Goal: Information Seeking & Learning: Learn about a topic

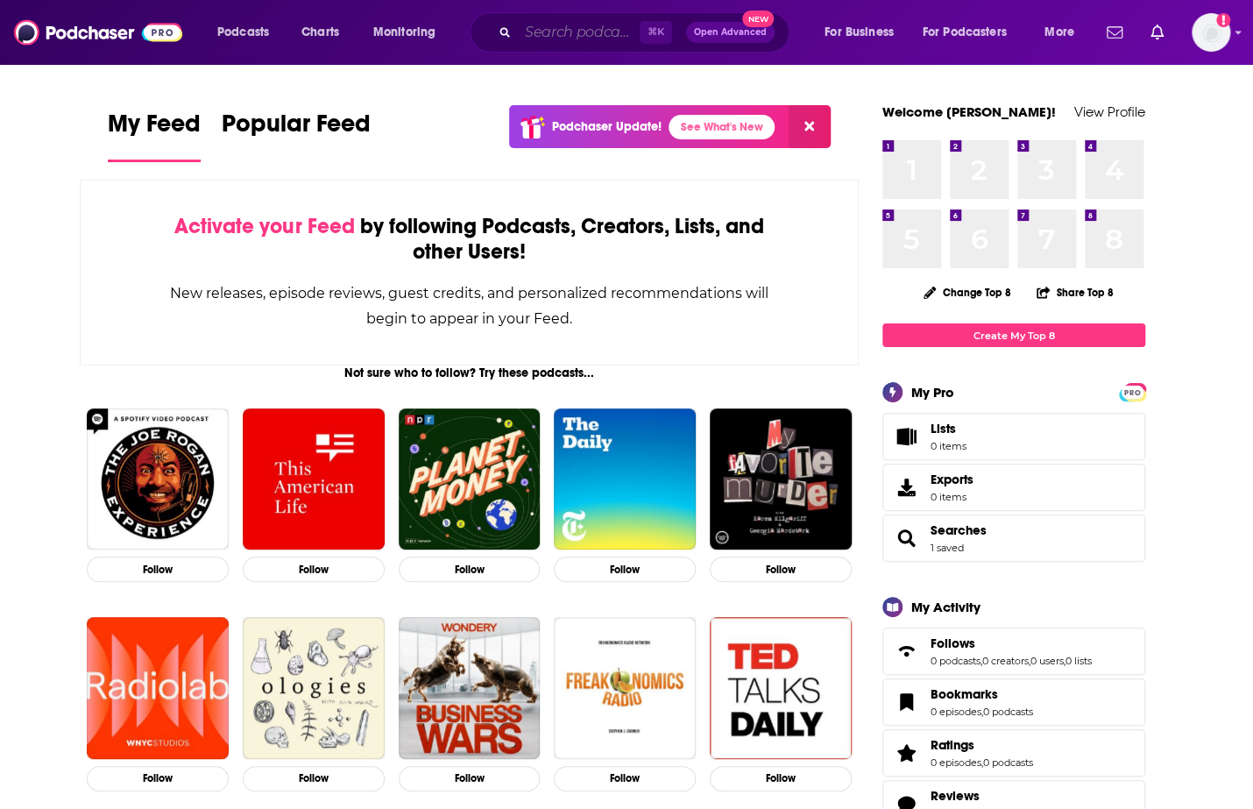
click at [587, 37] on input "Search podcasts, credits, & more..." at bounding box center [579, 32] width 122 height 28
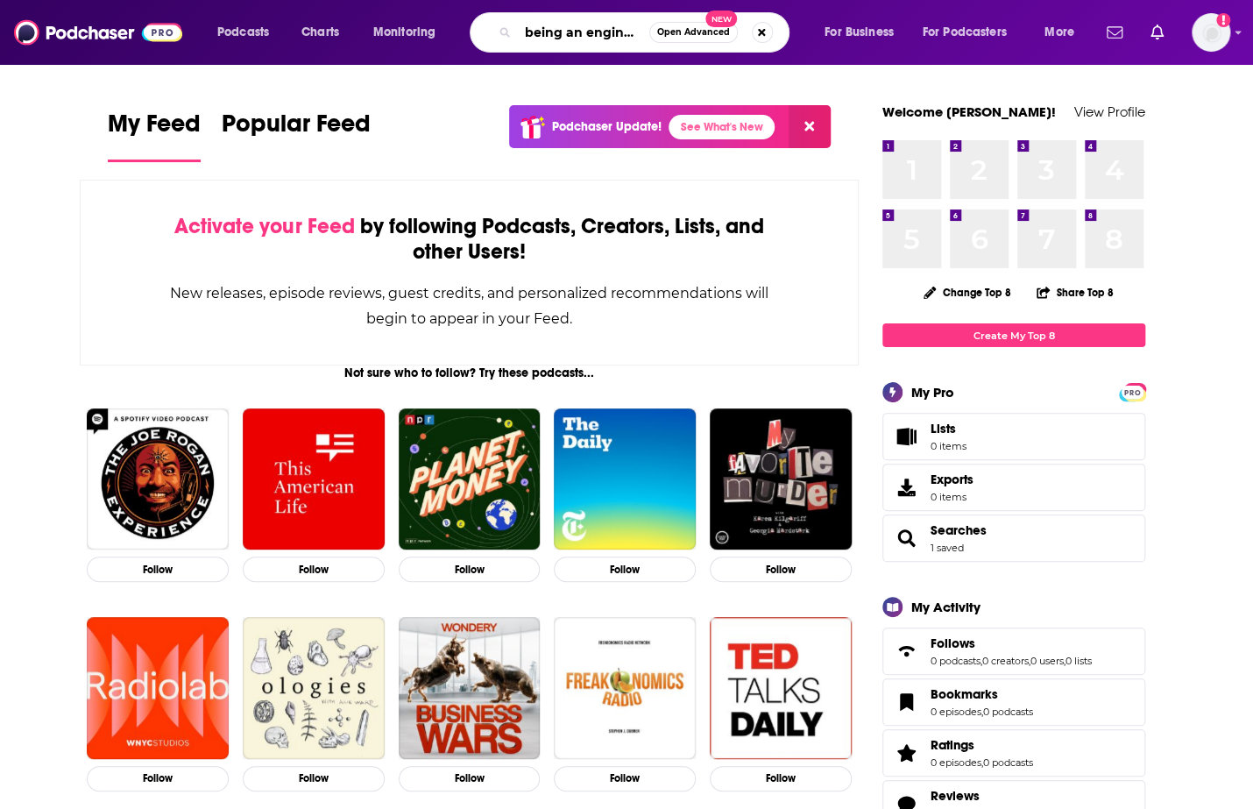
scroll to position [0, 2]
type input "being an engineer"
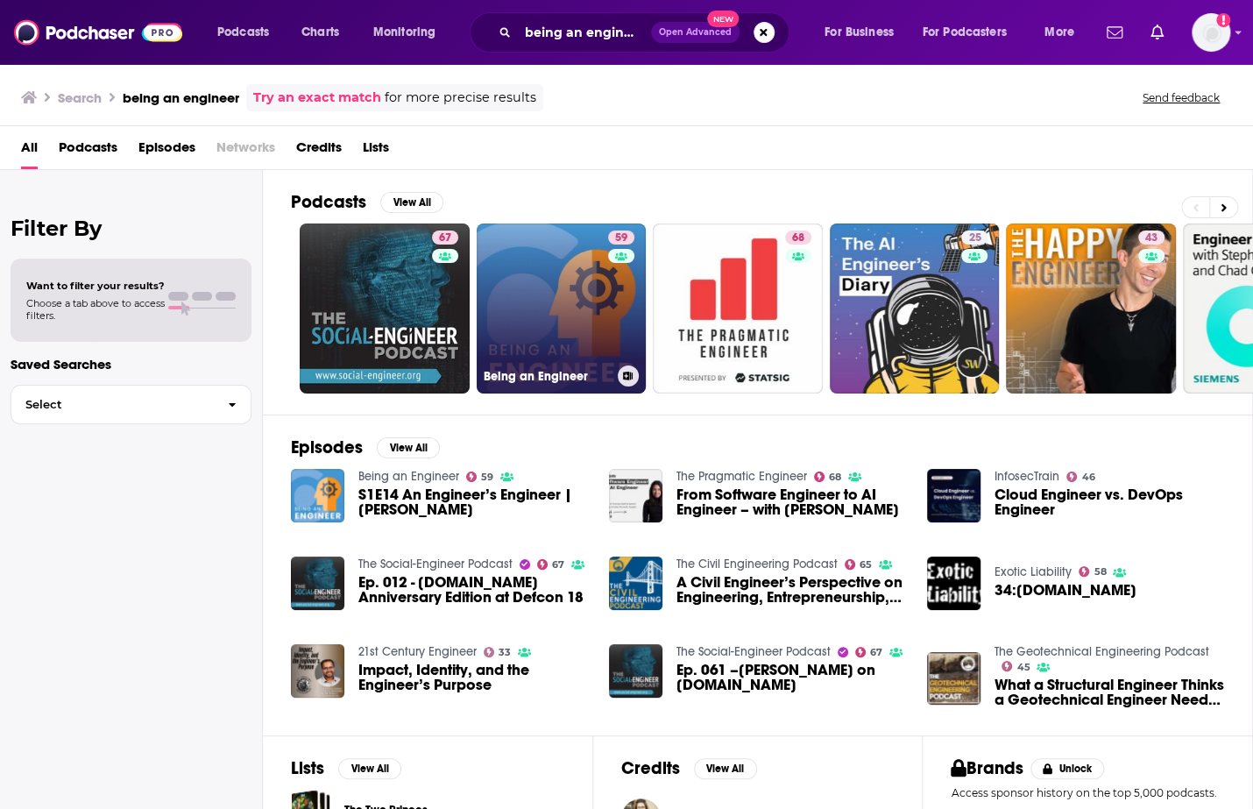
click at [569, 296] on link "59 Being an Engineer" at bounding box center [562, 308] width 170 height 170
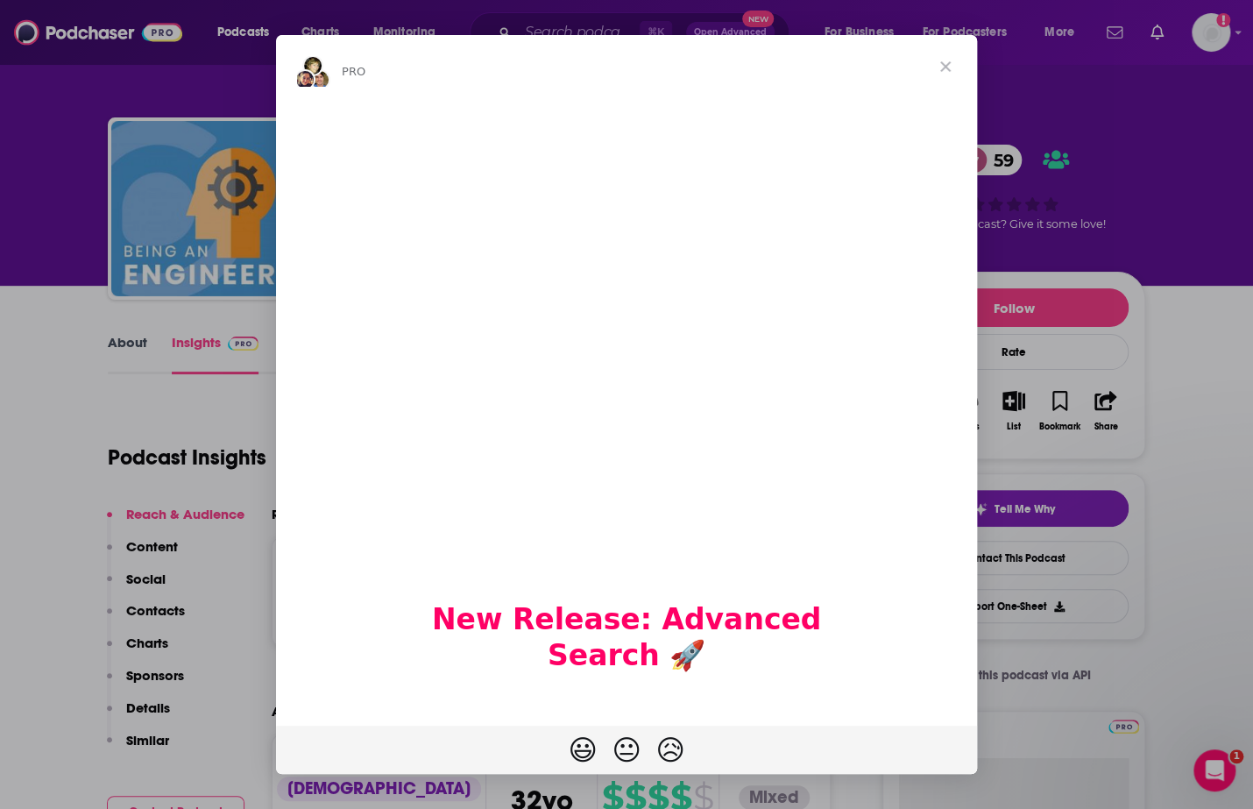
click at [945, 64] on span "Close" at bounding box center [945, 66] width 63 height 63
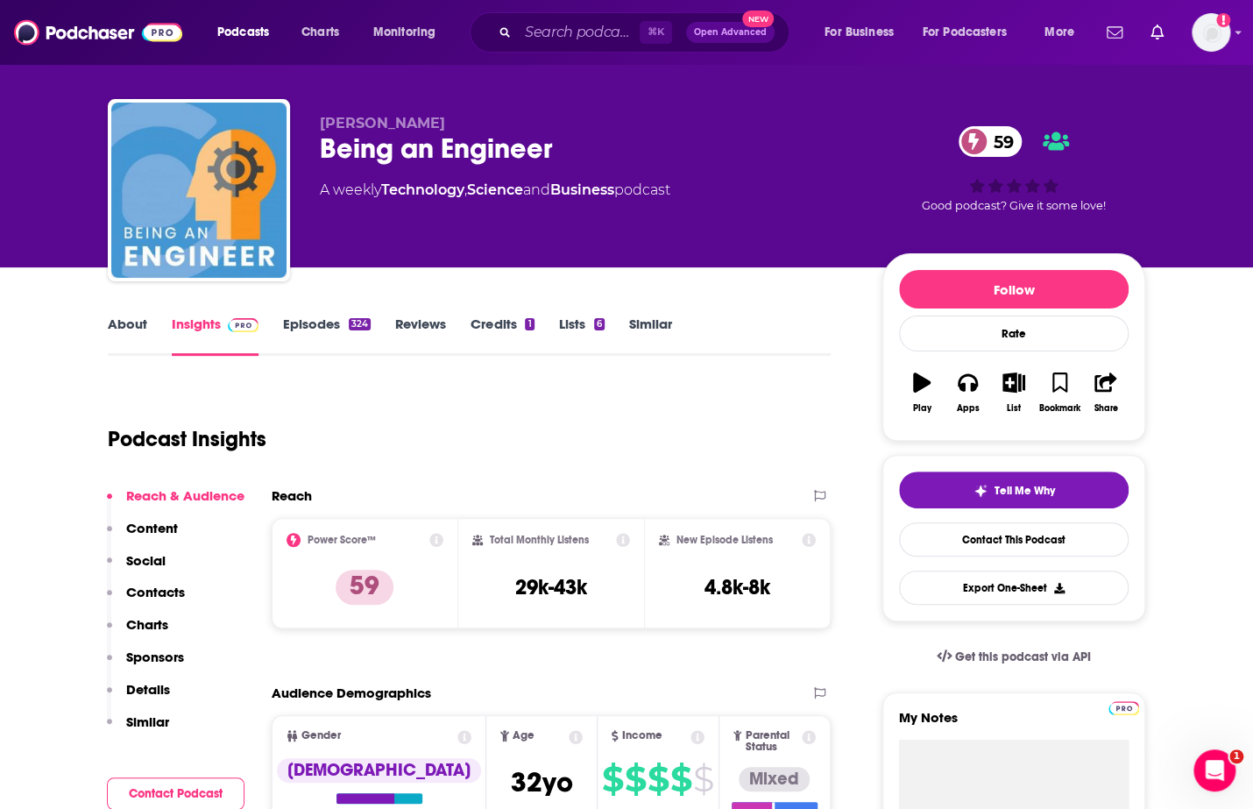
scroll to position [14, 0]
